Goal: Find specific fact: Find specific fact

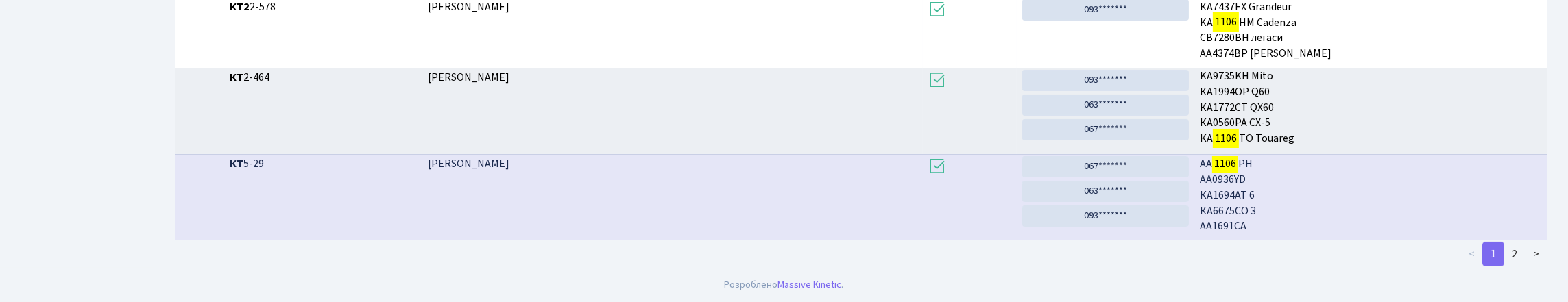
scroll to position [598, 0]
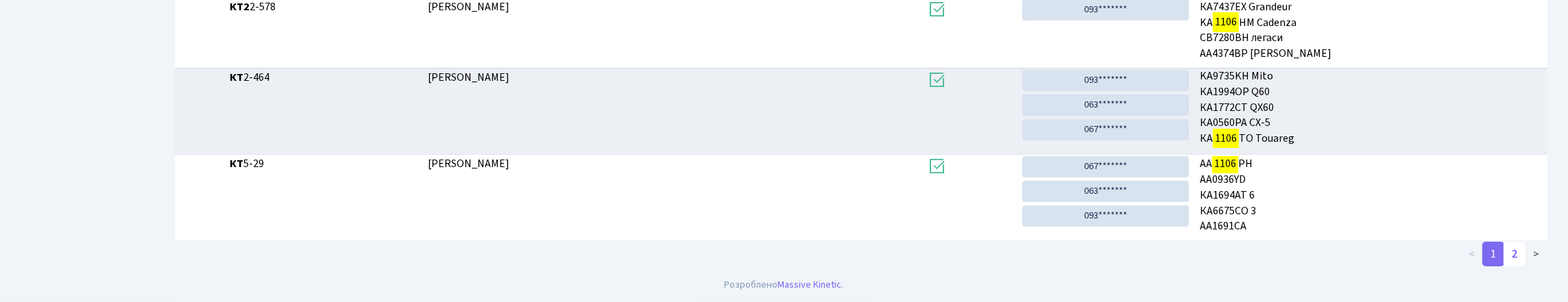
type input "1106"
click at [1504, 257] on link "2" at bounding box center [1515, 254] width 22 height 25
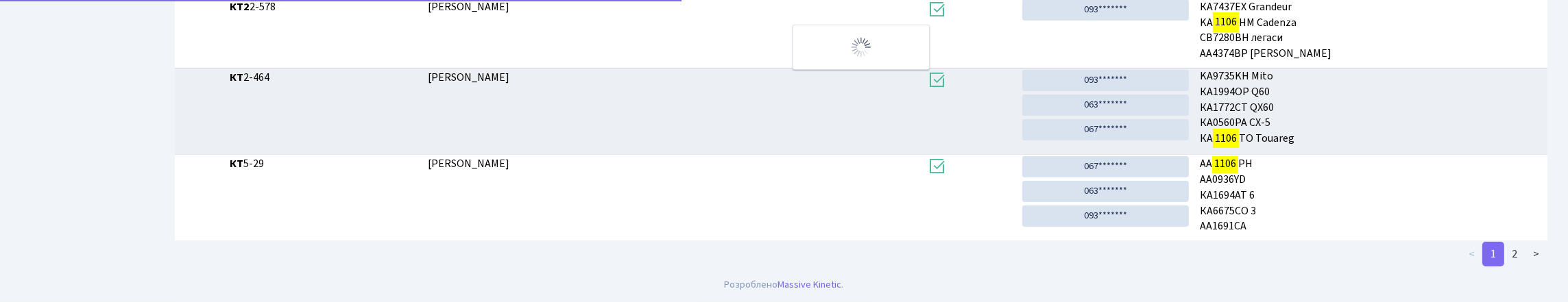
scroll to position [202, 0]
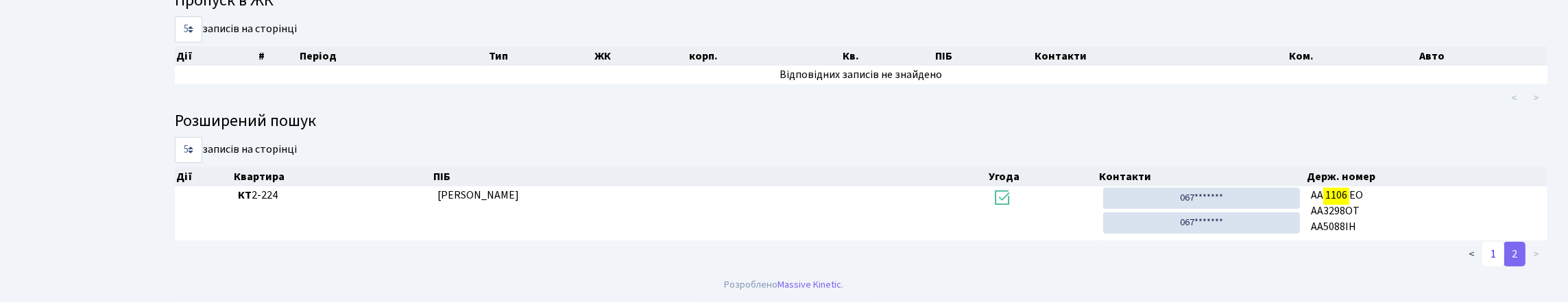
click at [1483, 262] on link "1" at bounding box center [1494, 254] width 22 height 25
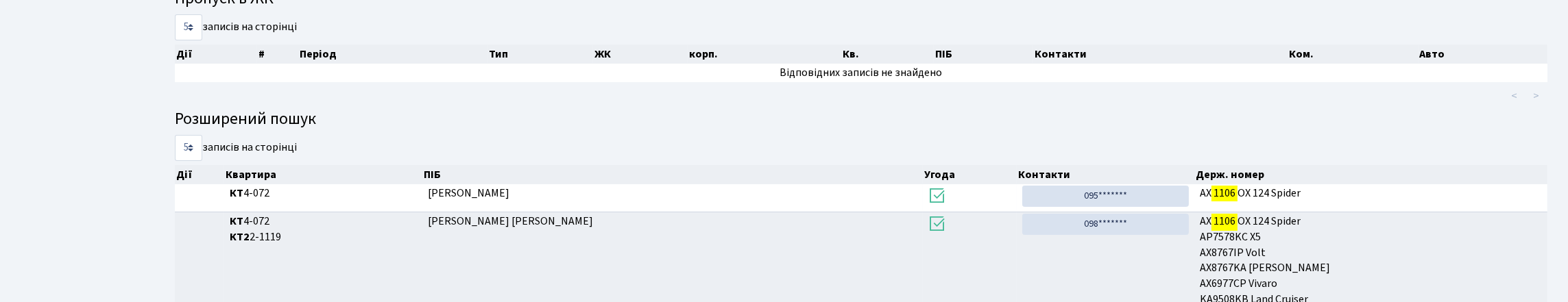
scroll to position [0, 0]
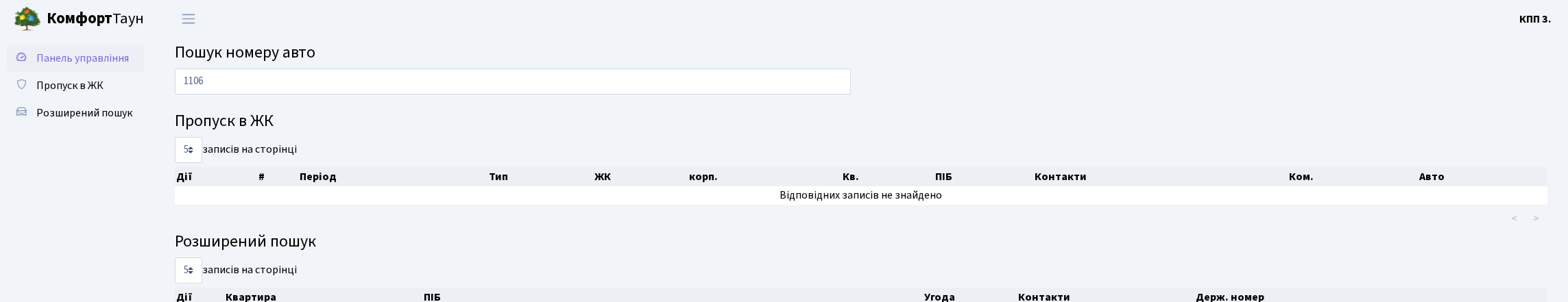
click at [96, 72] on link "Панель управління" at bounding box center [75, 58] width 137 height 28
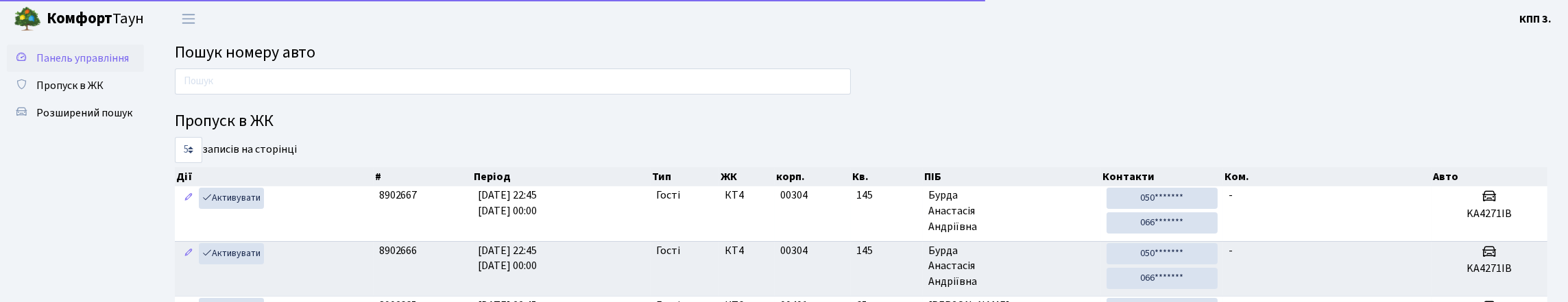
click at [97, 58] on link "Панель управління" at bounding box center [75, 58] width 137 height 28
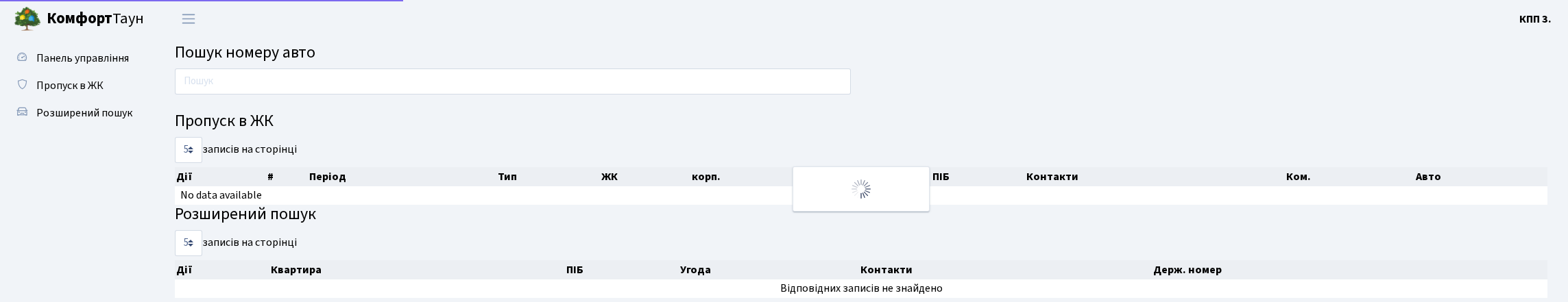
click at [194, 80] on input "text" at bounding box center [512, 81] width 676 height 26
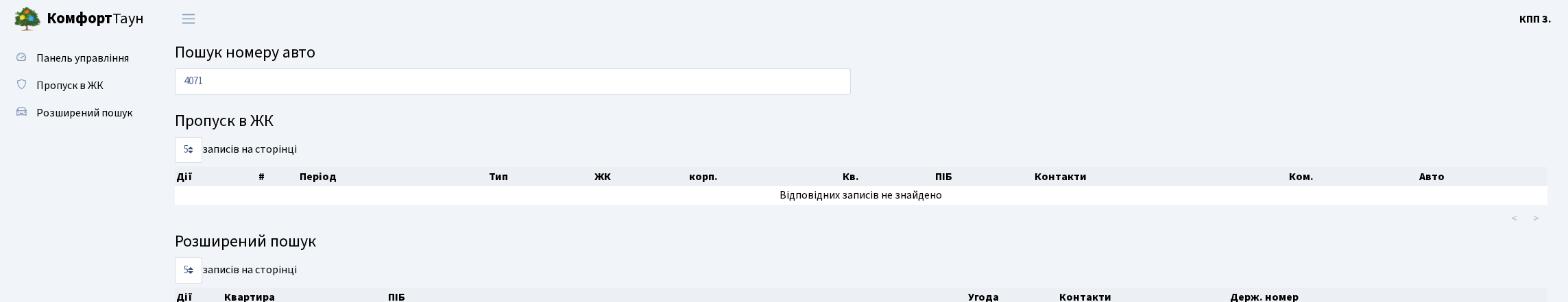
click at [312, 58] on span "Пошук номеру авто" at bounding box center [245, 52] width 141 height 24
click at [275, 56] on span "Пошук номеру авто" at bounding box center [245, 52] width 141 height 24
click at [399, 53] on h2 "Пошук номеру авто" at bounding box center [861, 53] width 1373 height 20
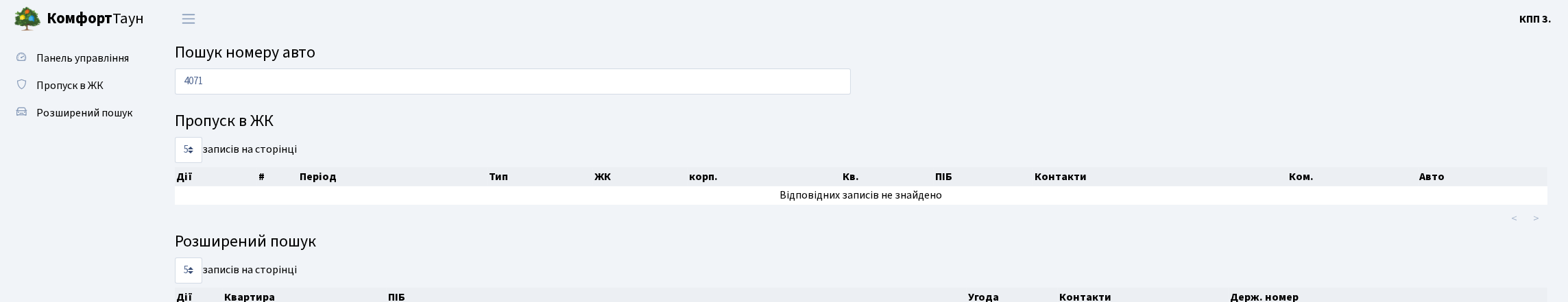
click at [315, 65] on span "Пошук номеру авто" at bounding box center [245, 52] width 141 height 24
click at [281, 63] on span "Пошук номеру авто" at bounding box center [245, 52] width 141 height 24
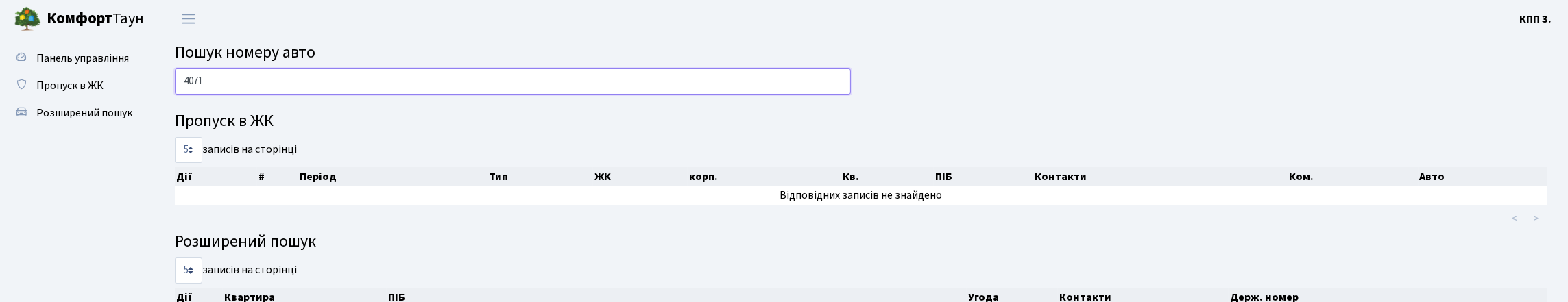
click at [337, 86] on input "4071" at bounding box center [512, 81] width 676 height 26
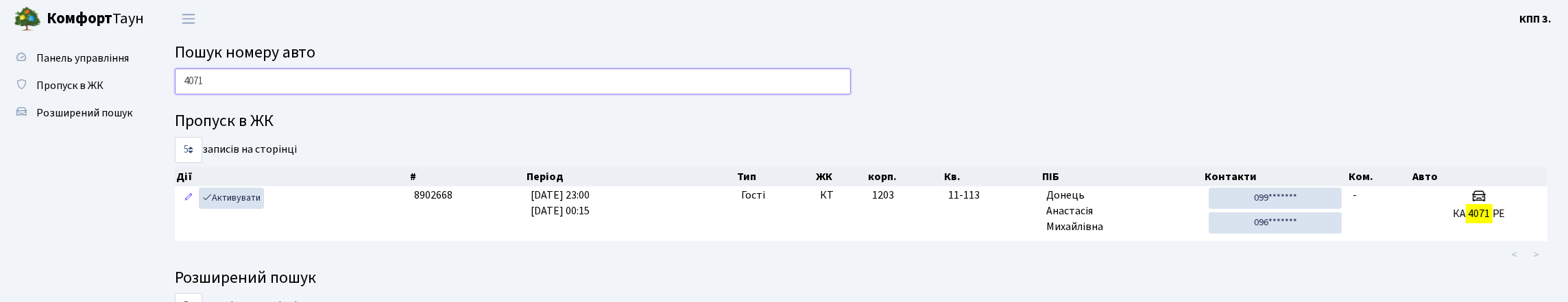
click at [363, 92] on input "4071" at bounding box center [512, 81] width 676 height 26
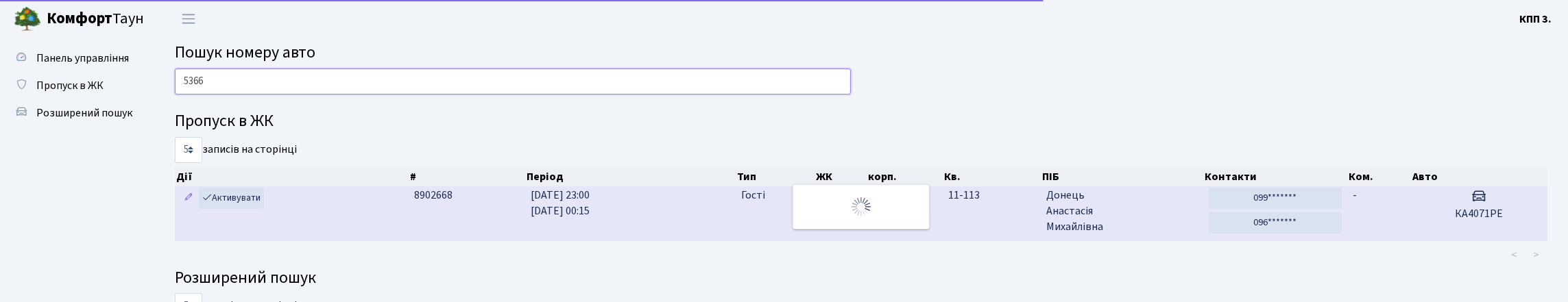
type input "5366"
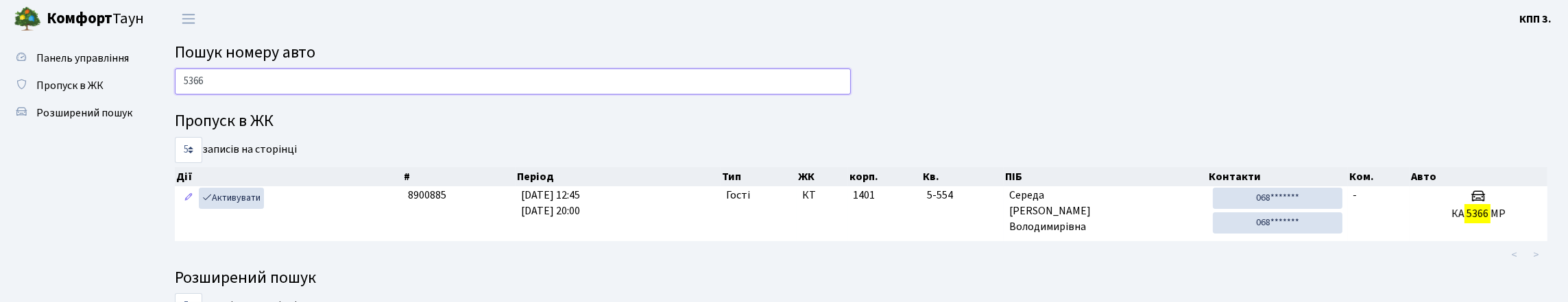
click at [393, 89] on input "5366" at bounding box center [512, 81] width 676 height 26
click at [625, 47] on h2 "Пошук номеру авто" at bounding box center [861, 53] width 1373 height 20
click at [401, 95] on input "5366" at bounding box center [512, 81] width 676 height 26
click at [40, 69] on link "Панель управління" at bounding box center [75, 58] width 137 height 28
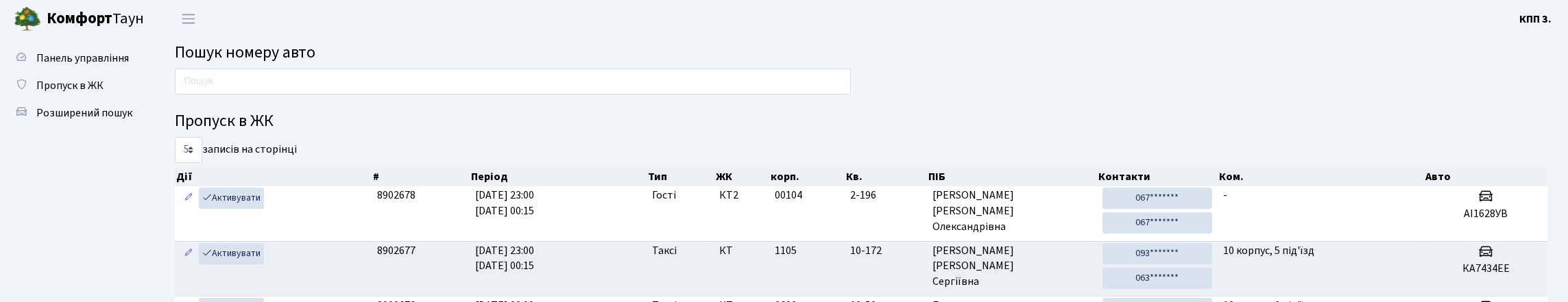
click at [481, 52] on h2 "Пошук номеру авто" at bounding box center [861, 53] width 1373 height 20
click at [100, 66] on link "Панель управління" at bounding box center [75, 58] width 137 height 28
click at [253, 90] on input "text" at bounding box center [512, 81] width 676 height 26
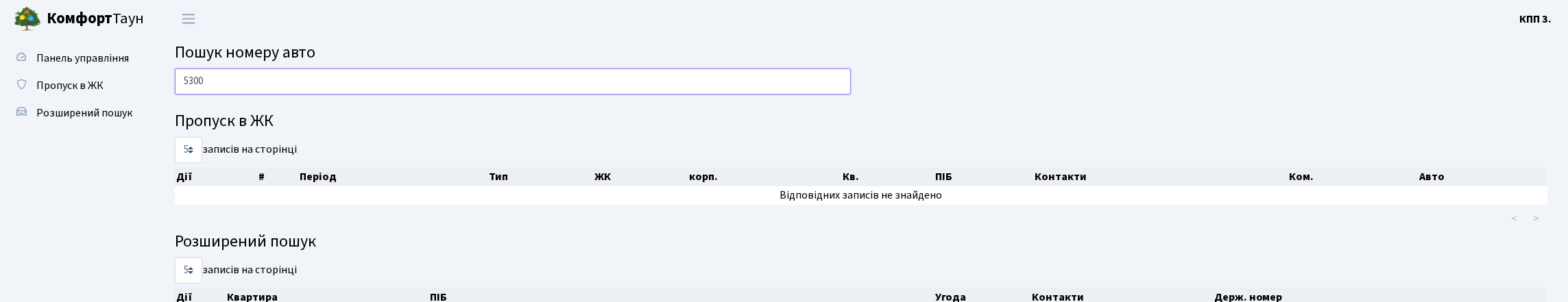
click at [353, 95] on input "5300" at bounding box center [512, 81] width 676 height 26
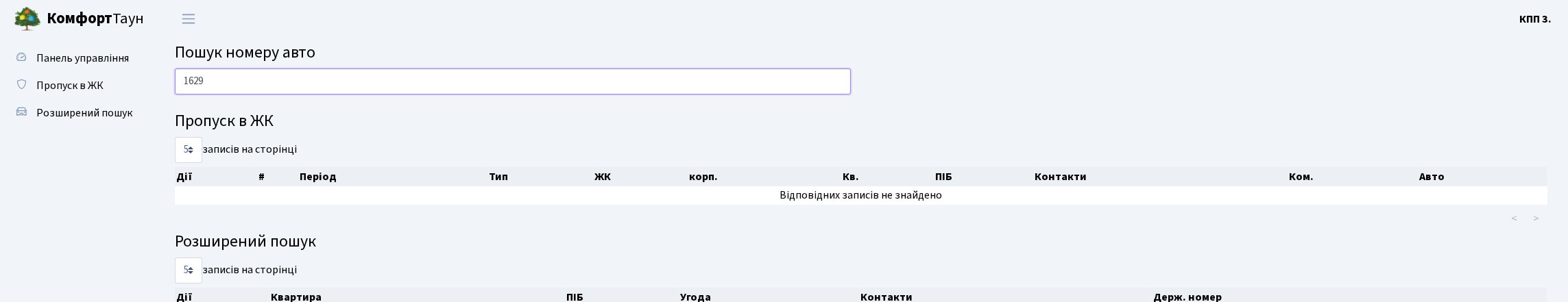
type input "1629"
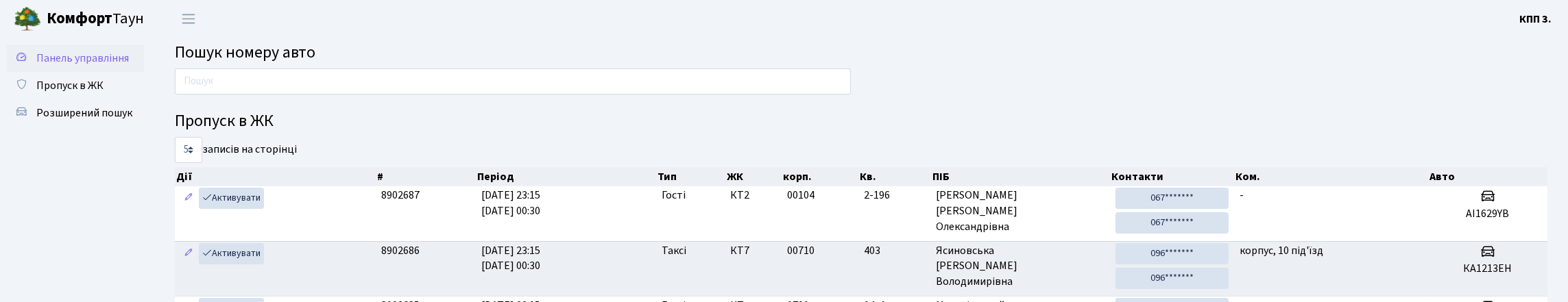
click at [46, 55] on span "Панель управління" at bounding box center [82, 58] width 93 height 15
click at [255, 95] on input "text" at bounding box center [512, 81] width 676 height 26
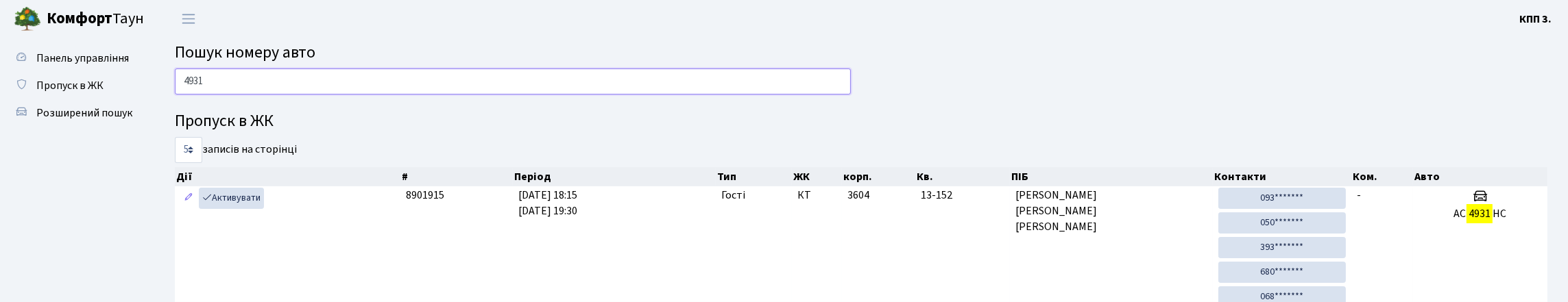
type input "4931"
click at [80, 93] on span "Пропуск в ЖК" at bounding box center [70, 85] width 67 height 15
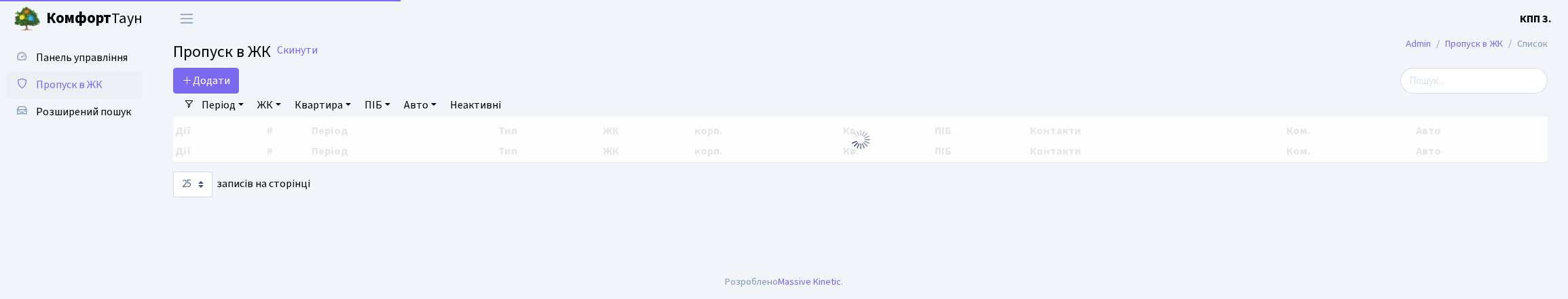
select select "25"
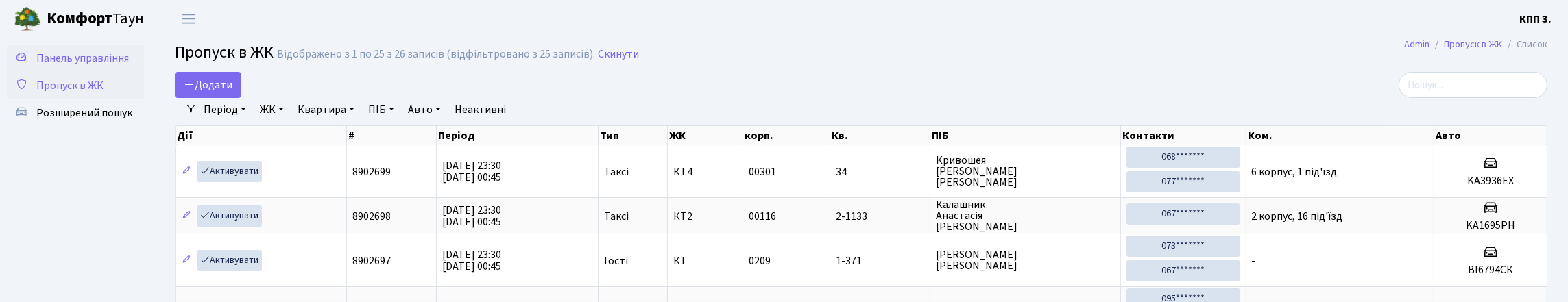
click at [54, 66] on span "Панель управління" at bounding box center [82, 58] width 93 height 15
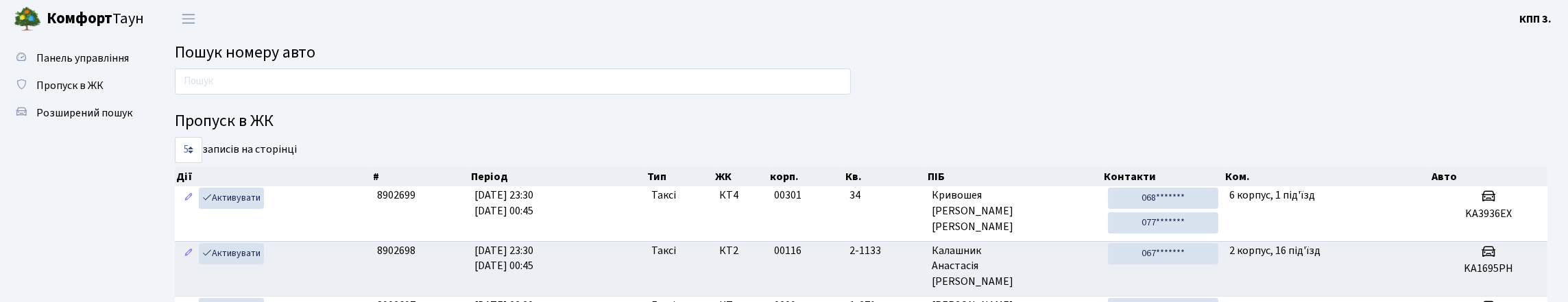
click at [255, 65] on span "Пошук номеру авто" at bounding box center [245, 52] width 141 height 24
click at [315, 55] on span "Пошук номеру авто" at bounding box center [245, 52] width 141 height 24
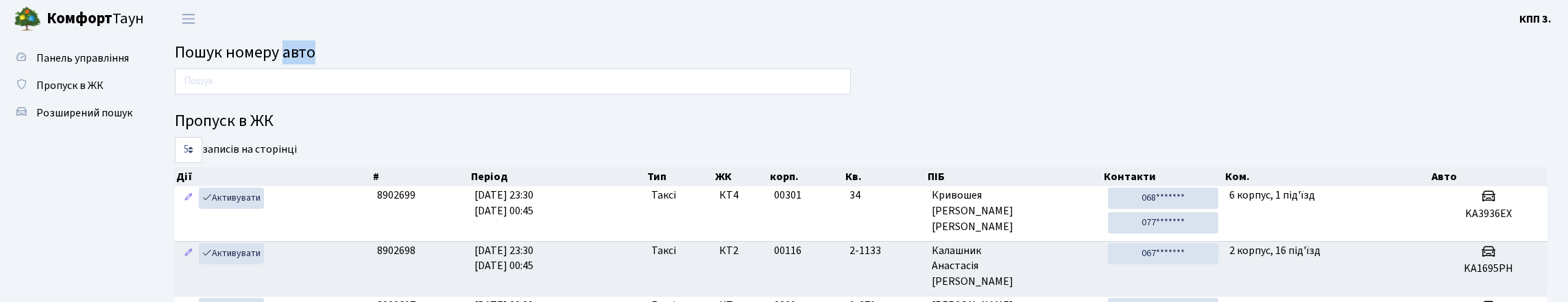
click at [315, 55] on span "Пошук номеру авто" at bounding box center [245, 52] width 141 height 24
click at [354, 55] on h2 "Пошук номеру авто" at bounding box center [861, 53] width 1373 height 20
click at [294, 56] on span "Пошук номеру авто" at bounding box center [245, 52] width 141 height 24
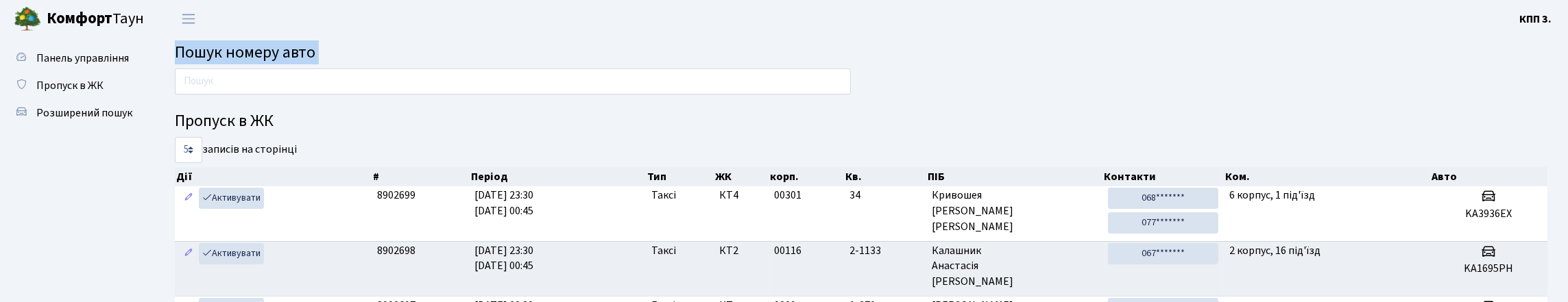
click at [294, 56] on span "Пошук номеру авто" at bounding box center [245, 52] width 141 height 24
click at [356, 63] on h2 "Пошук номеру авто" at bounding box center [861, 53] width 1373 height 20
click at [351, 63] on h2 "Пошук номеру авто" at bounding box center [861, 53] width 1373 height 20
click at [315, 64] on span "Пошук номеру авто" at bounding box center [245, 52] width 141 height 24
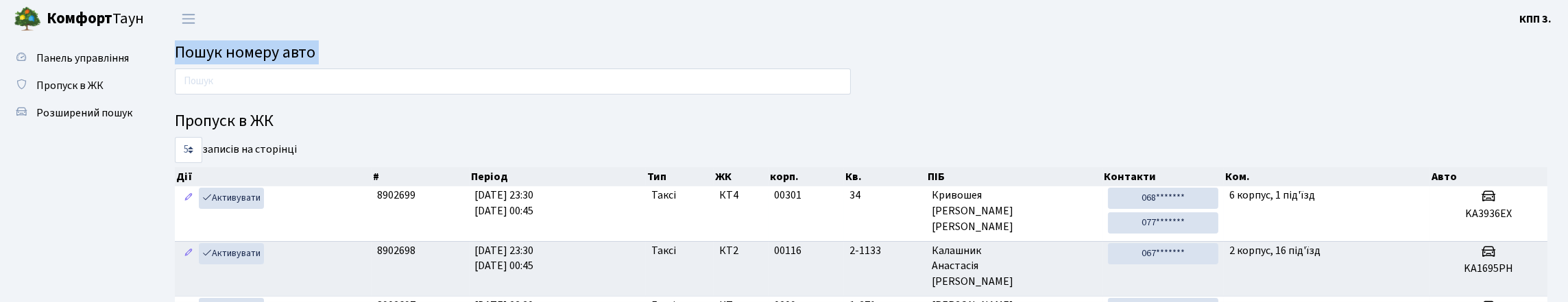
click at [315, 64] on span "Пошук номеру авто" at bounding box center [245, 52] width 141 height 24
click at [351, 63] on h2 "Пошук номеру авто" at bounding box center [861, 53] width 1373 height 20
click at [315, 58] on span "Пошук номеру авто" at bounding box center [245, 52] width 141 height 24
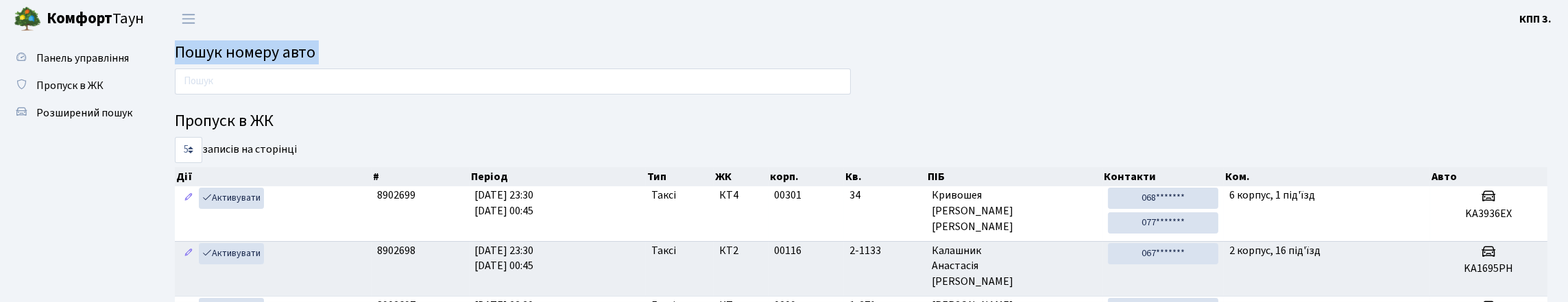
click at [380, 59] on h2 "Пошук номеру авто" at bounding box center [861, 53] width 1373 height 20
click at [315, 59] on span "Пошук номеру авто" at bounding box center [245, 52] width 141 height 24
click at [380, 59] on h2 "Пошук номеру авто" at bounding box center [861, 53] width 1373 height 20
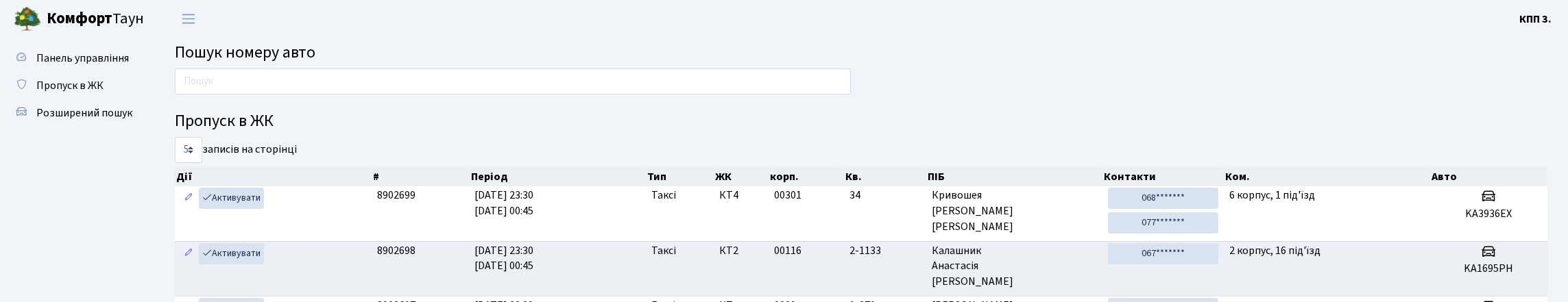
click at [295, 65] on span "Пошук номеру авто" at bounding box center [245, 52] width 141 height 24
click at [75, 64] on span "Панель управління" at bounding box center [82, 58] width 93 height 15
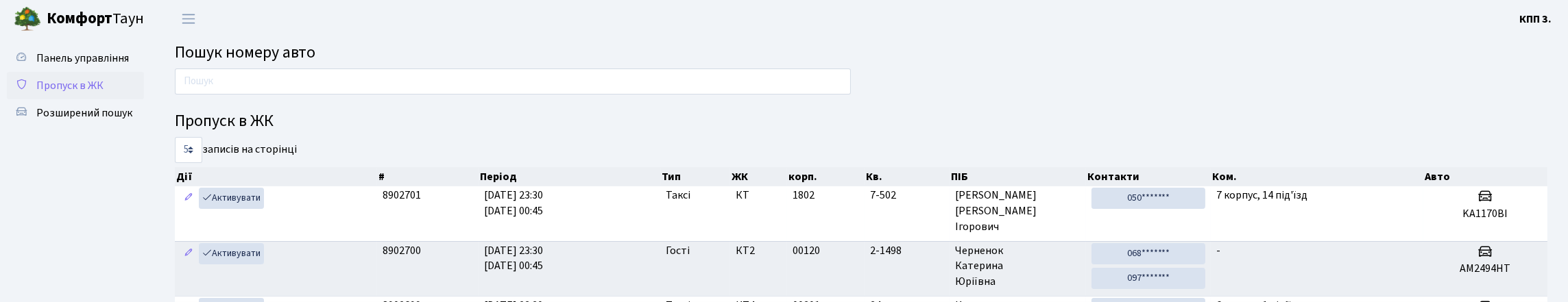
click at [62, 93] on span "Пропуск в ЖК" at bounding box center [70, 85] width 67 height 15
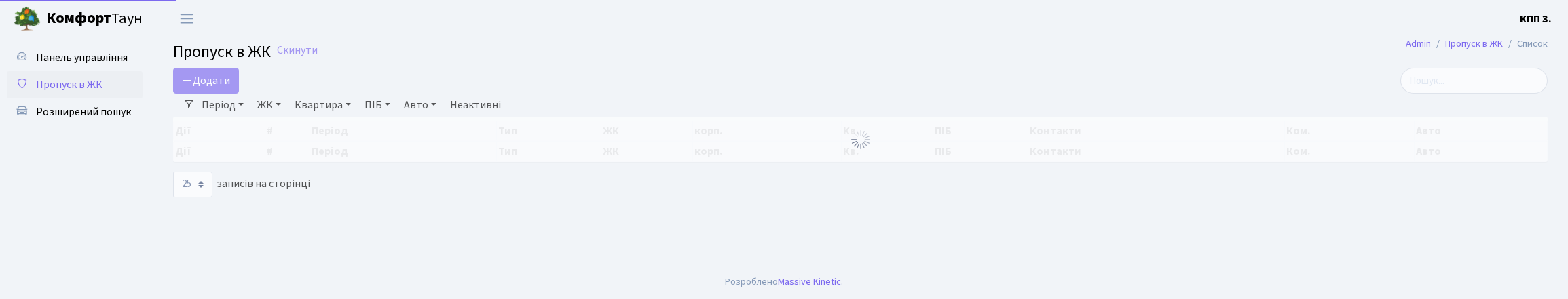
select select "25"
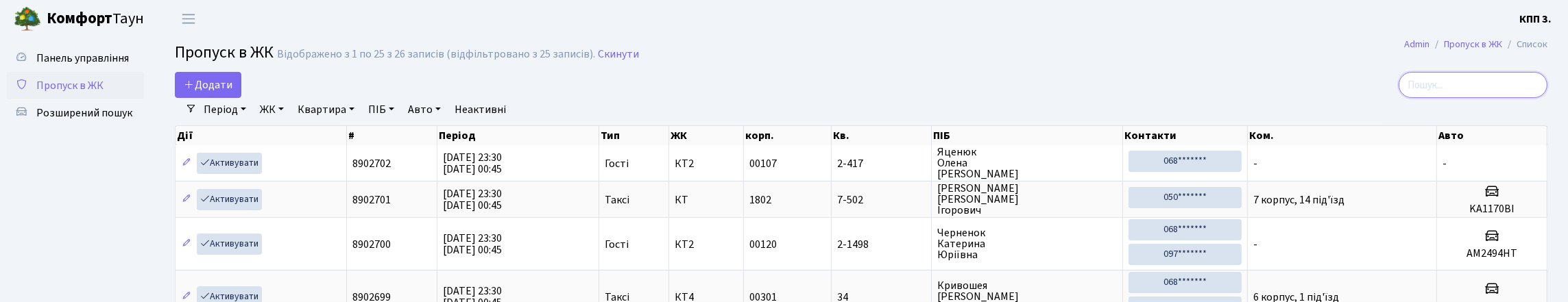
click at [1471, 94] on input "search" at bounding box center [1473, 85] width 149 height 26
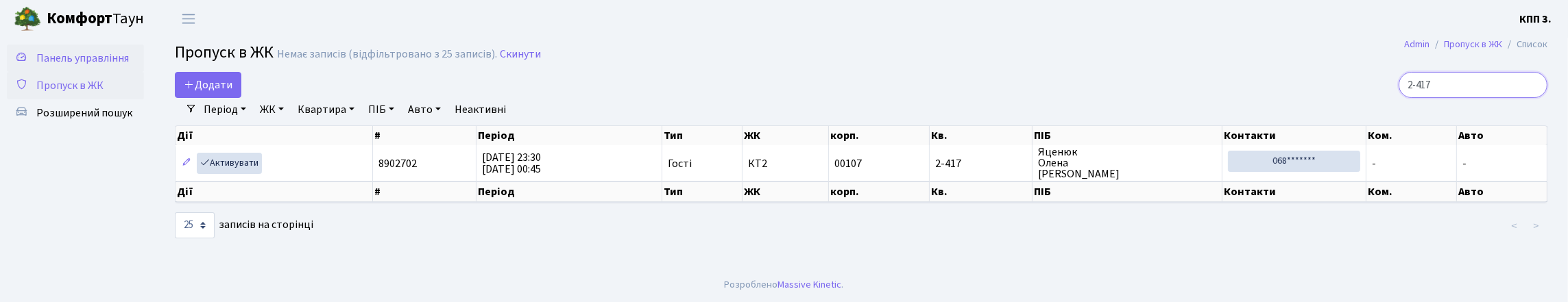
type input "2-417"
click at [96, 72] on link "Панель управління" at bounding box center [75, 58] width 137 height 28
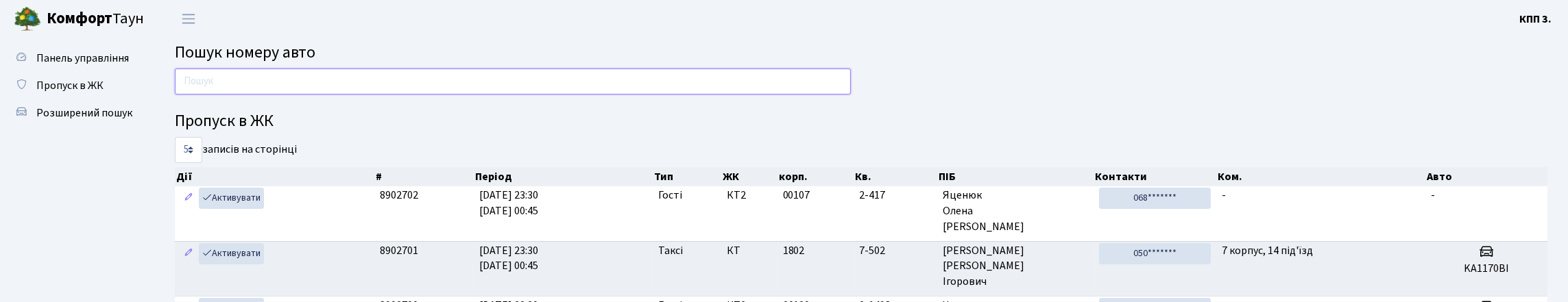
click at [263, 85] on input "text" at bounding box center [512, 81] width 676 height 26
click at [260, 76] on input "text" at bounding box center [512, 81] width 676 height 26
click at [260, 65] on span "Пошук номеру авто" at bounding box center [245, 52] width 141 height 24
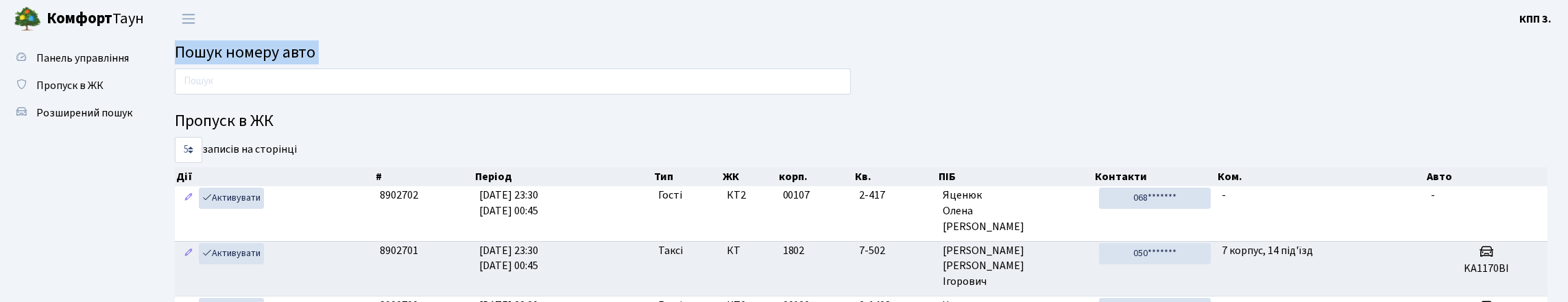
click at [298, 65] on span "Пошук номеру авто" at bounding box center [245, 52] width 141 height 24
click at [361, 57] on h2 "Пошук номеру авто" at bounding box center [861, 53] width 1373 height 20
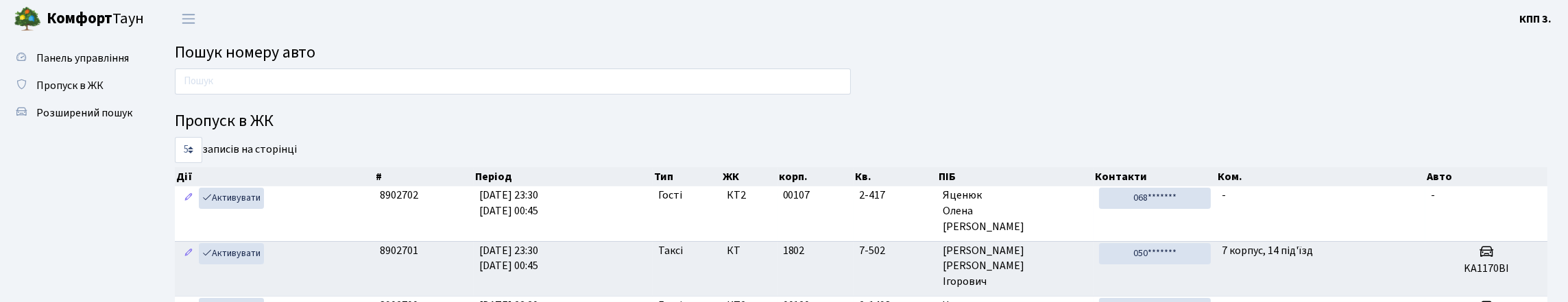
click at [299, 65] on span "Пошук номеру авто" at bounding box center [245, 52] width 141 height 24
click at [378, 63] on h2 "Пошук номеру авто" at bounding box center [861, 53] width 1373 height 20
click at [85, 72] on link "Панель управління" at bounding box center [75, 58] width 137 height 28
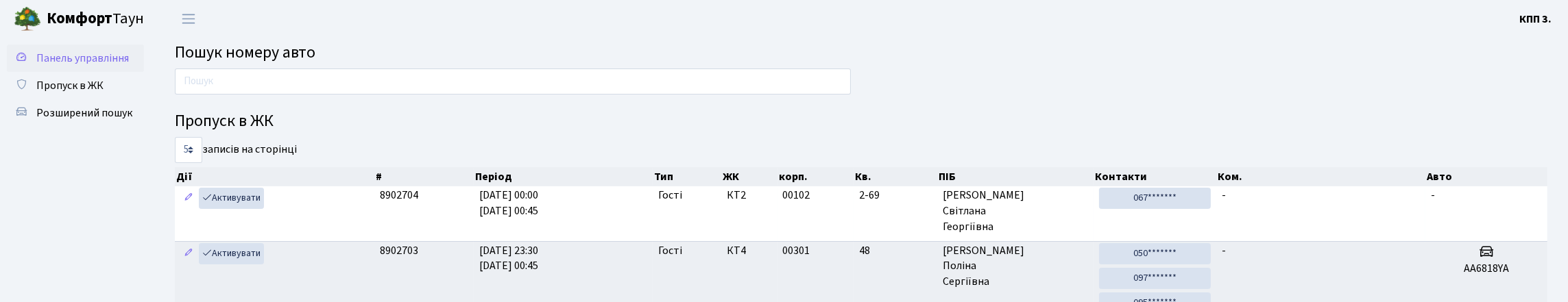
click at [53, 72] on link "Панель управління" at bounding box center [75, 58] width 137 height 28
click at [217, 65] on span "Пошук номеру авто" at bounding box center [245, 52] width 141 height 24
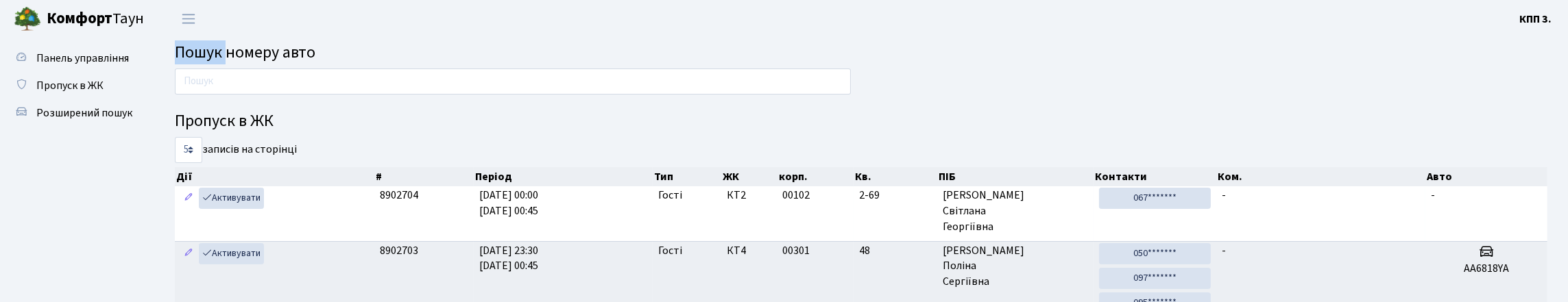
click at [217, 65] on span "Пошук номеру авто" at bounding box center [245, 52] width 141 height 24
click at [221, 63] on span "Пошук номеру авто" at bounding box center [245, 52] width 141 height 24
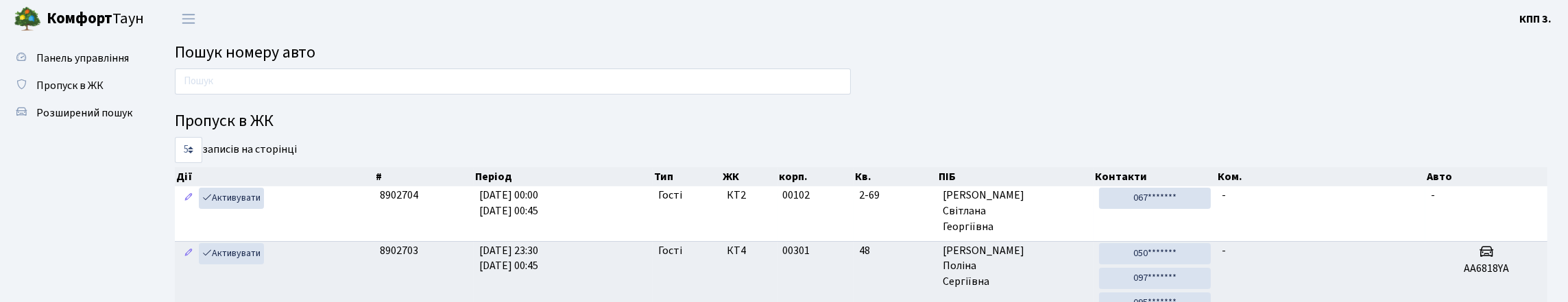
click at [266, 49] on span "Пошук номеру авто" at bounding box center [245, 52] width 141 height 24
click at [436, 47] on h2 "Пошук номеру авто" at bounding box center [861, 53] width 1373 height 20
click at [315, 56] on span "Пошук номеру авто" at bounding box center [245, 52] width 141 height 24
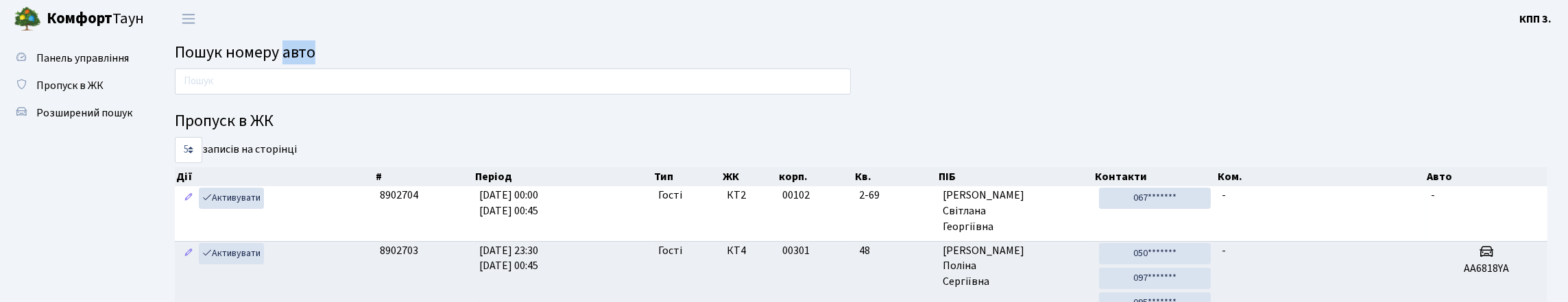
click at [315, 56] on span "Пошук номеру авто" at bounding box center [245, 52] width 141 height 24
click at [381, 55] on h2 "Пошук номеру авто" at bounding box center [861, 53] width 1373 height 20
click at [275, 63] on span "Пошук номеру авто" at bounding box center [245, 52] width 141 height 24
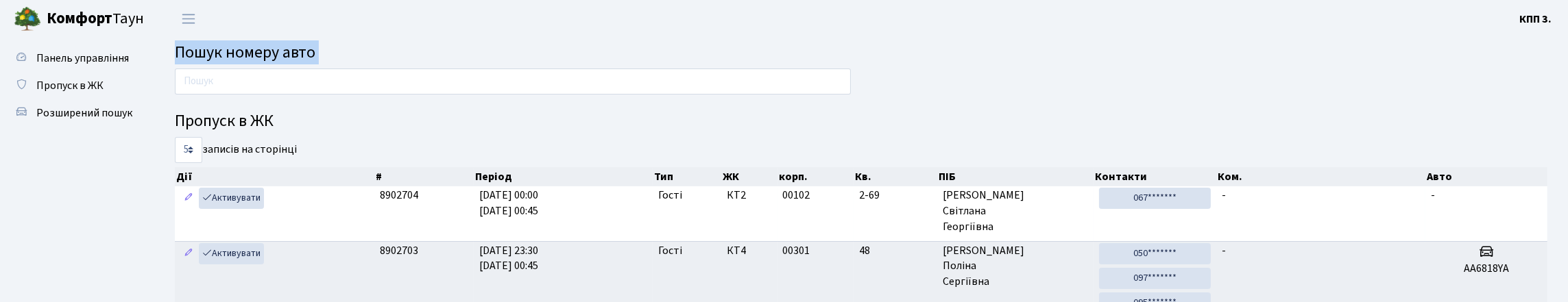
click at [275, 63] on span "Пошук номеру авто" at bounding box center [245, 52] width 141 height 24
click at [257, 81] on input "text" at bounding box center [512, 81] width 676 height 26
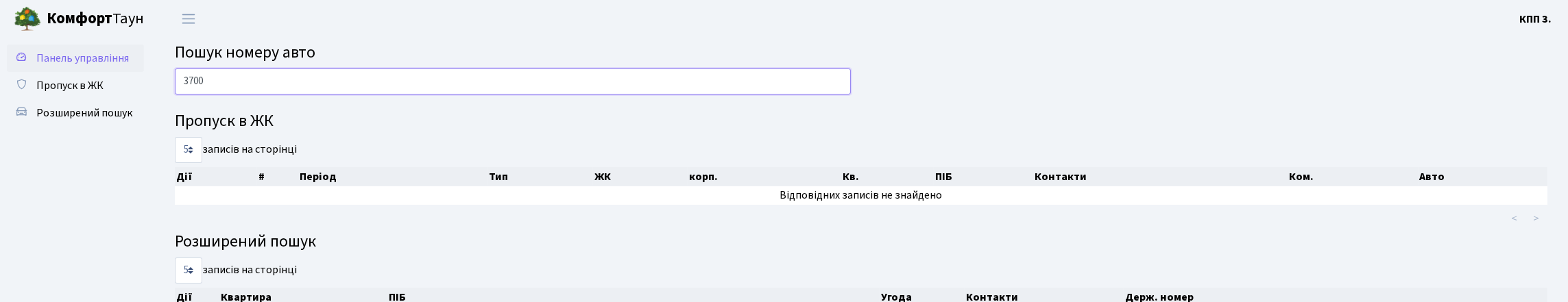
type input "3700"
click at [36, 66] on span "Панель управління" at bounding box center [82, 58] width 93 height 15
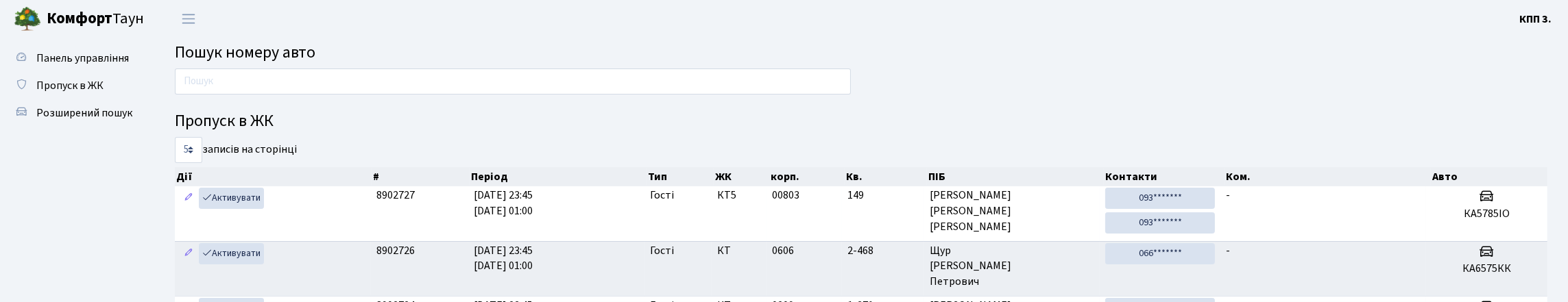
click at [281, 101] on div at bounding box center [512, 85] width 697 height 33
click at [270, 95] on input "text" at bounding box center [512, 81] width 676 height 26
